Goal: Find contact information: Find contact information

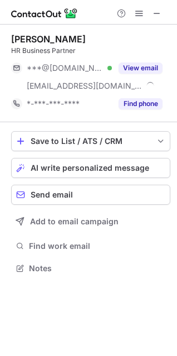
scroll to position [261, 177]
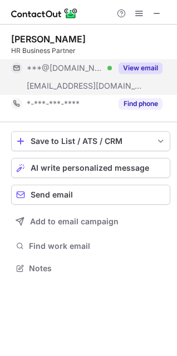
click at [150, 65] on button "View email" at bounding box center [141, 67] width 44 height 11
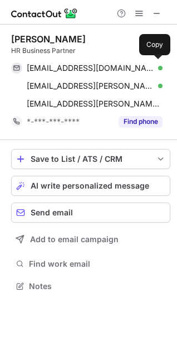
scroll to position [278, 177]
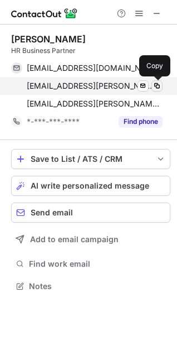
click at [158, 85] on span at bounding box center [157, 85] width 9 height 9
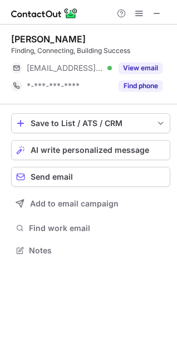
scroll to position [243, 177]
click at [156, 10] on span at bounding box center [157, 13] width 9 height 9
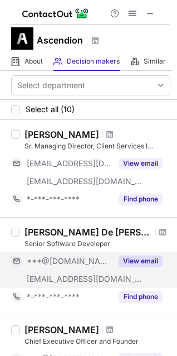
scroll to position [167, 0]
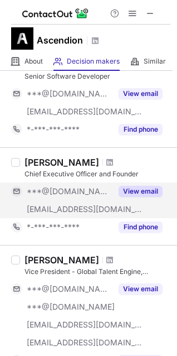
click at [137, 189] on button "View email" at bounding box center [141, 191] width 44 height 11
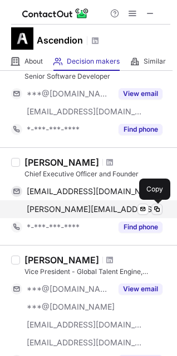
click at [157, 209] on span at bounding box center [157, 209] width 9 height 9
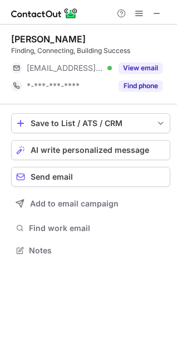
scroll to position [243, 177]
